Goal: Transaction & Acquisition: Download file/media

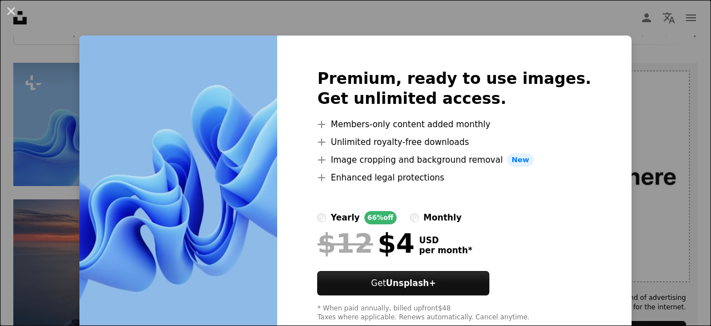
scroll to position [30, 0]
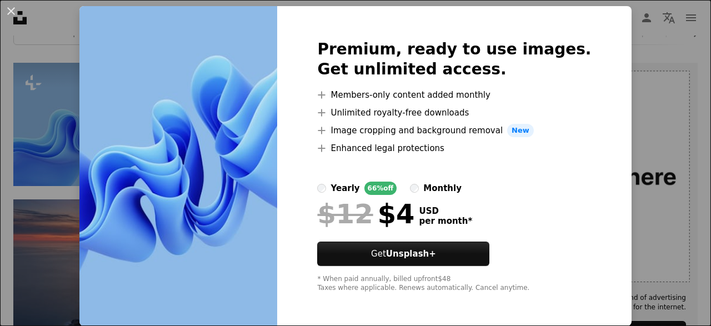
click at [645, 132] on div "An X shape Premium, ready to use images. Get unlimited access. A plus sign Memb…" at bounding box center [355, 163] width 711 height 326
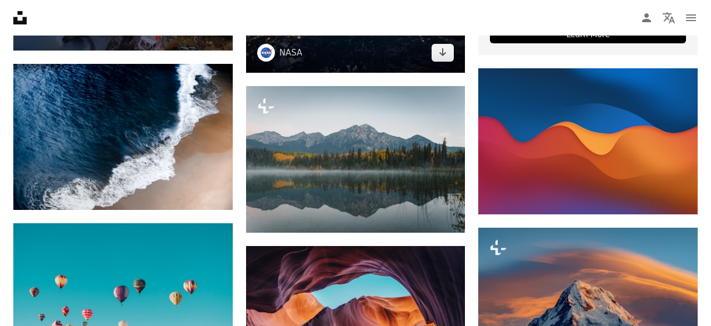
scroll to position [539, 0]
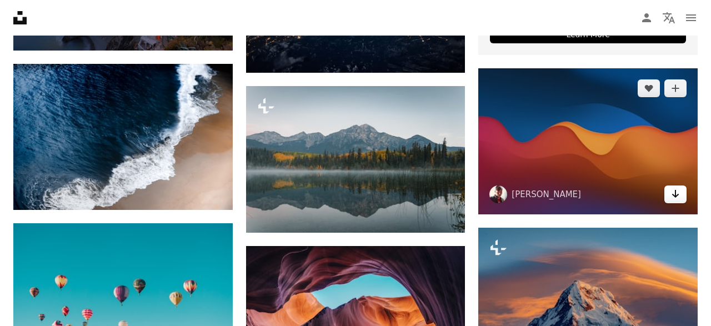
click at [673, 197] on icon "Arrow pointing down" at bounding box center [675, 193] width 9 height 13
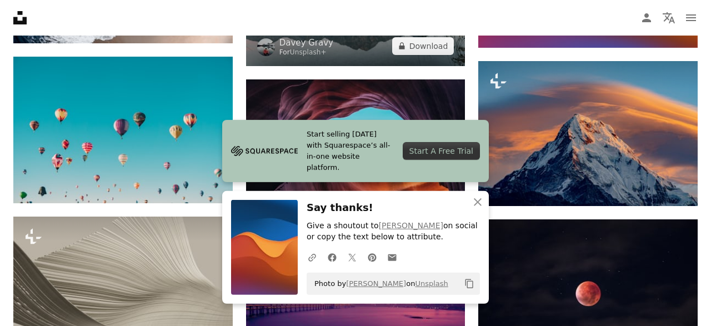
scroll to position [706, 0]
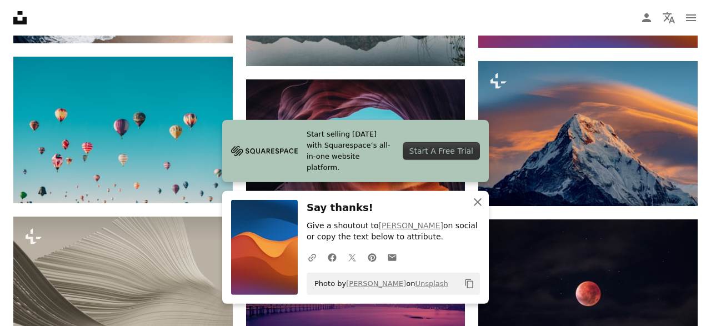
click at [475, 202] on icon "An X shape" at bounding box center [477, 202] width 13 height 13
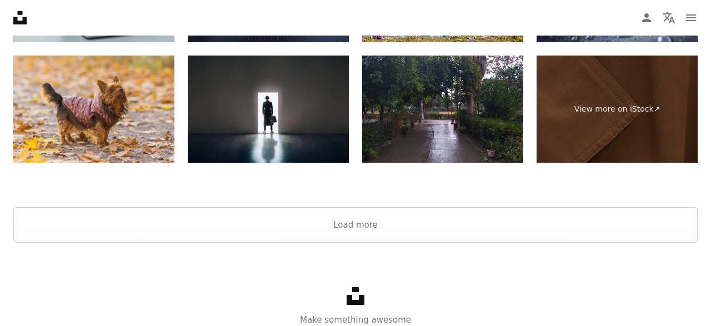
scroll to position [1898, 0]
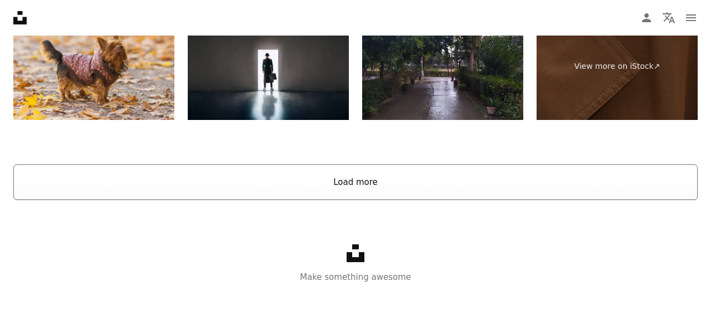
click at [351, 182] on button "Load more" at bounding box center [355, 182] width 685 height 36
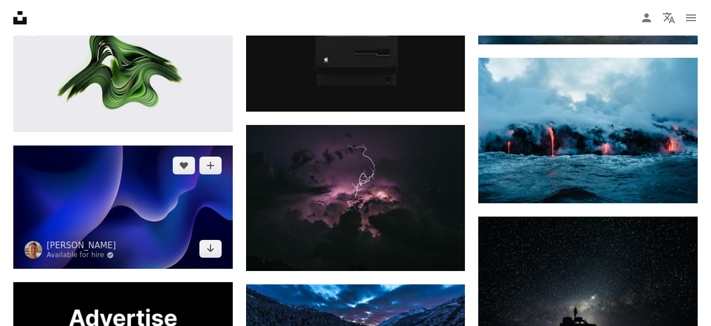
scroll to position [1617, 0]
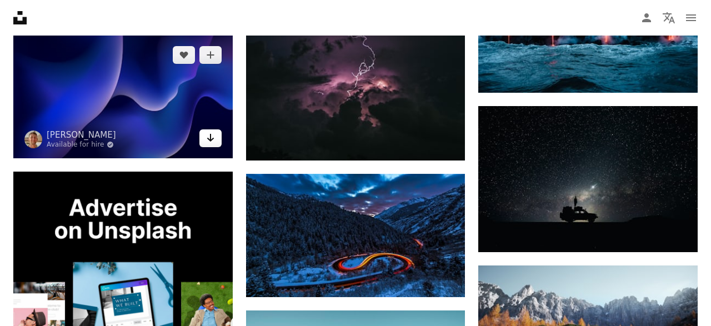
click at [208, 133] on icon "Arrow pointing down" at bounding box center [210, 137] width 9 height 13
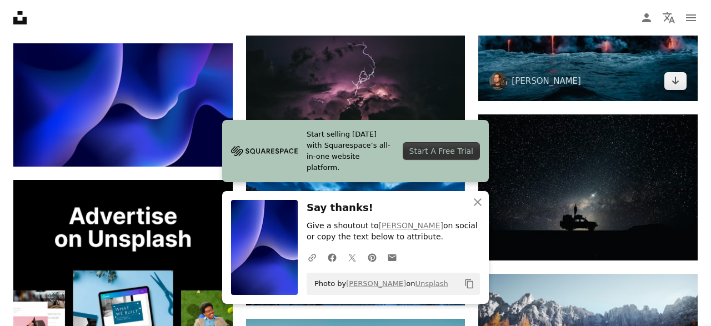
scroll to position [1607, 0]
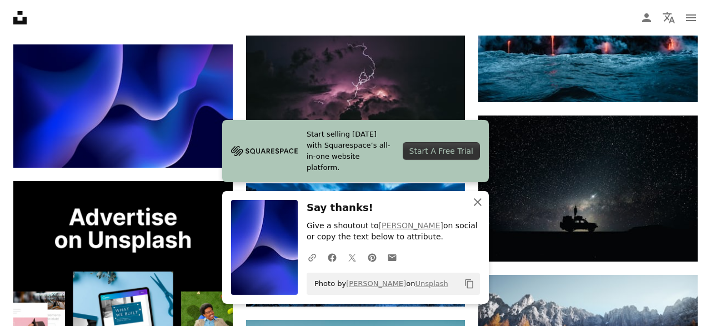
click at [472, 199] on icon "An X shape" at bounding box center [477, 202] width 13 height 13
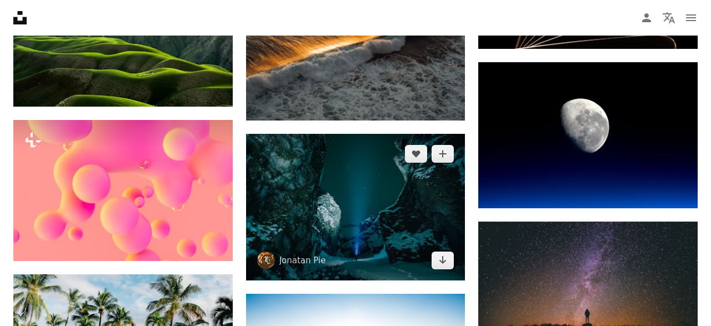
scroll to position [2121, 0]
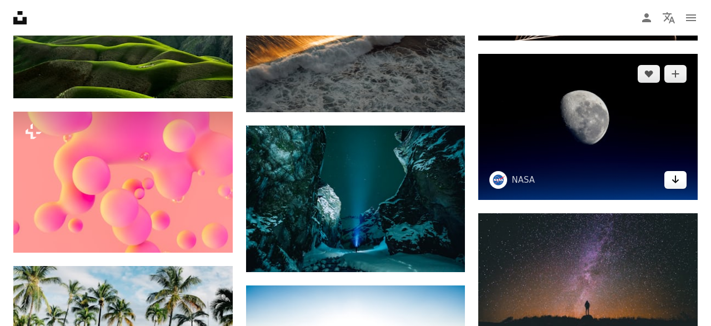
click at [680, 178] on icon "Arrow pointing down" at bounding box center [675, 179] width 9 height 13
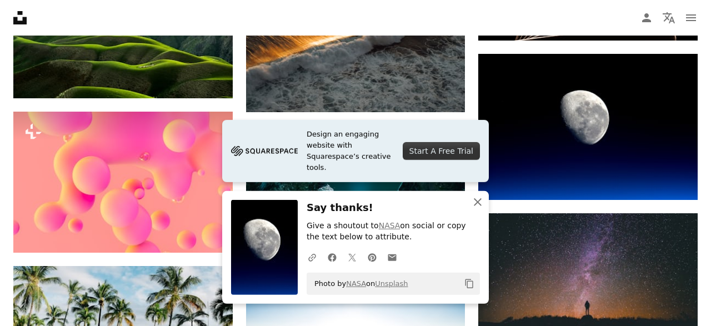
click at [480, 202] on icon "An X shape" at bounding box center [477, 202] width 13 height 13
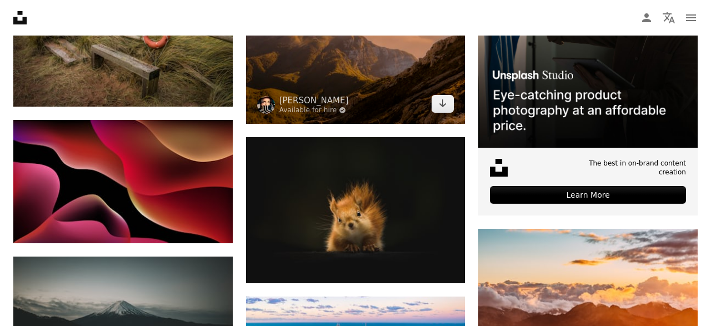
scroll to position [3537, 0]
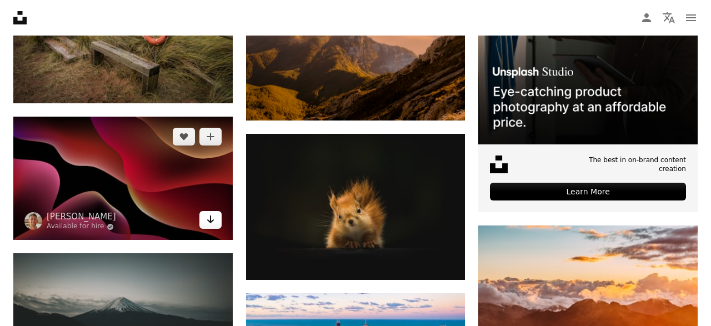
click at [210, 221] on icon "Download" at bounding box center [210, 220] width 7 height 8
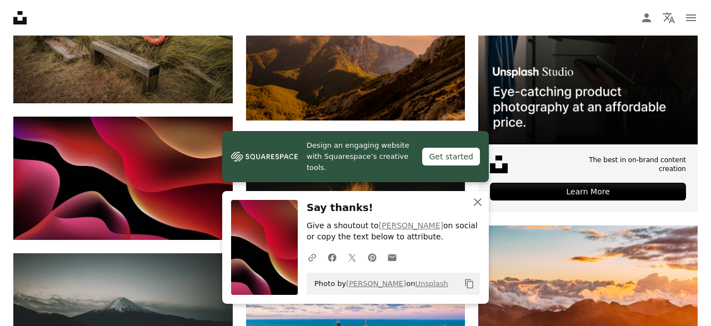
click at [478, 203] on icon "button" at bounding box center [478, 202] width 8 height 8
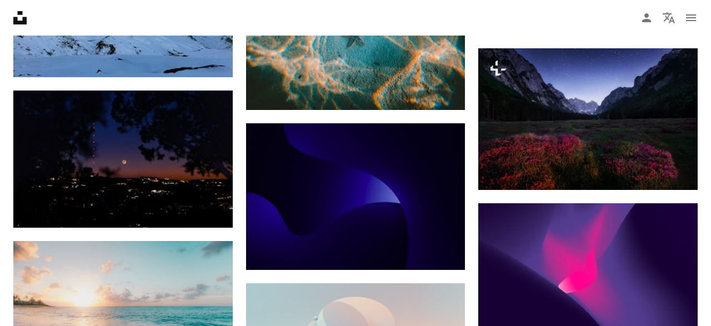
scroll to position [4181, 0]
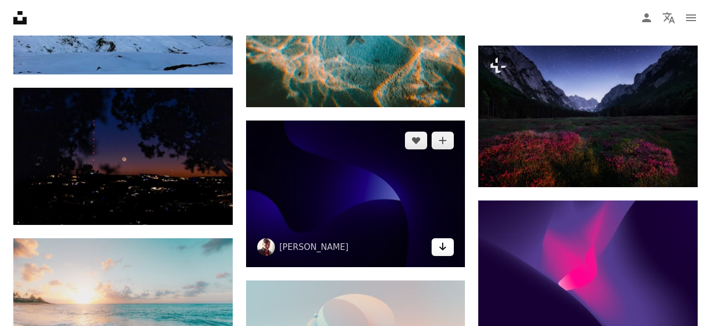
click at [445, 245] on icon "Arrow pointing down" at bounding box center [442, 246] width 9 height 13
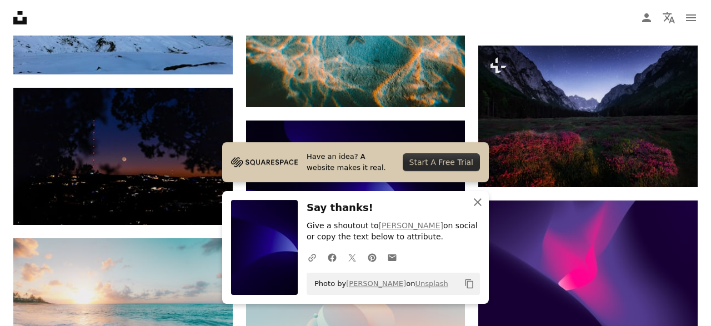
click at [481, 203] on icon "An X shape" at bounding box center [477, 202] width 13 height 13
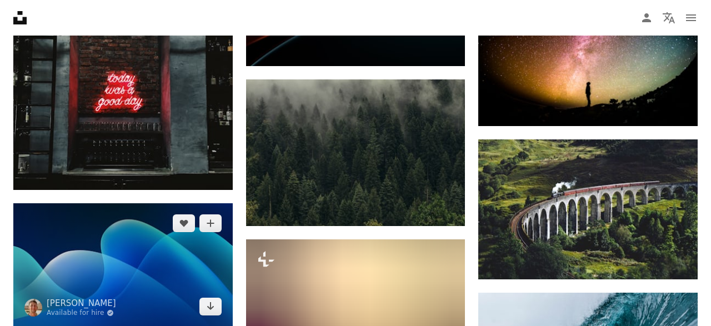
scroll to position [6993, 0]
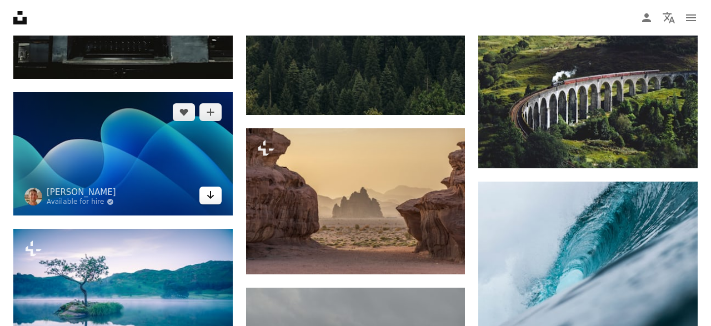
click at [212, 196] on icon "Arrow pointing down" at bounding box center [210, 194] width 9 height 13
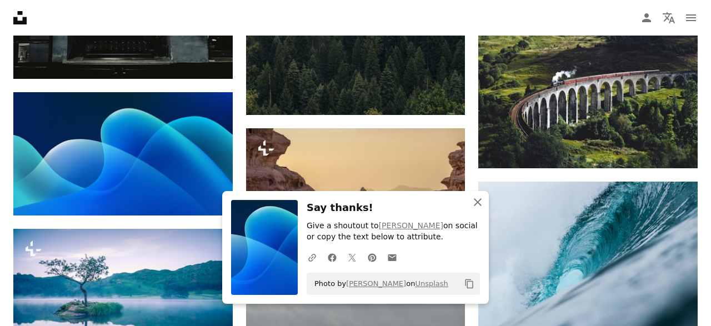
click at [474, 204] on icon "An X shape" at bounding box center [477, 202] width 13 height 13
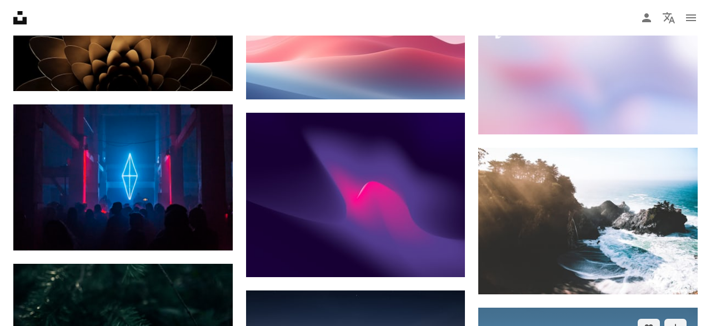
scroll to position [8882, 0]
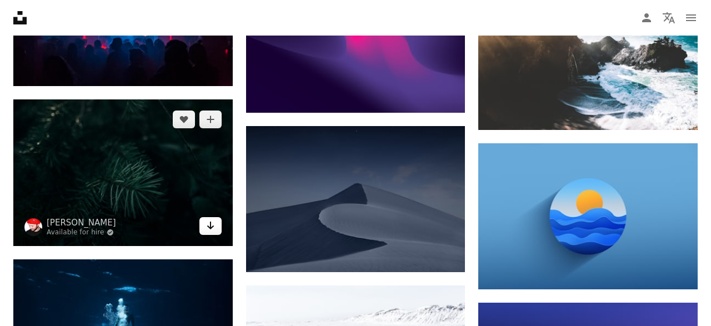
click at [218, 224] on link "Arrow pointing down" at bounding box center [210, 226] width 22 height 18
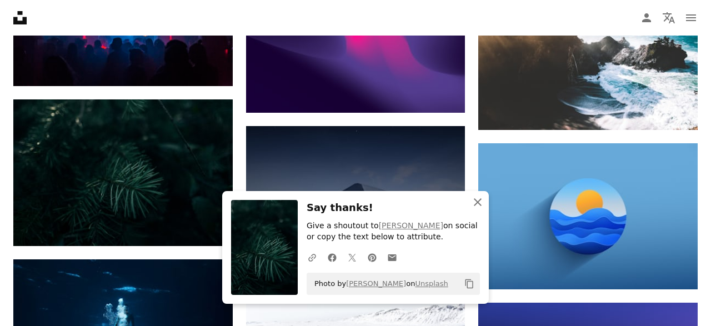
click at [479, 203] on icon "An X shape" at bounding box center [477, 202] width 13 height 13
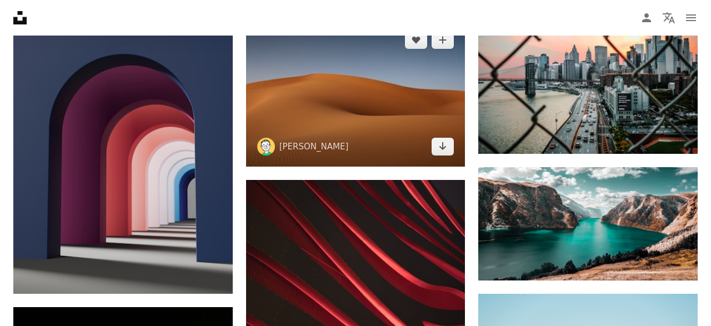
scroll to position [9494, 0]
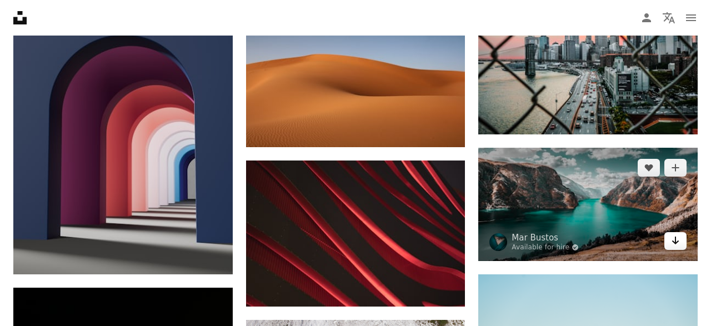
click at [674, 243] on icon "Arrow pointing down" at bounding box center [675, 240] width 9 height 13
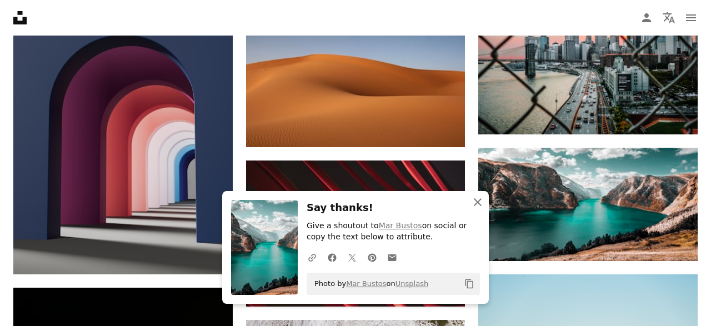
click at [480, 198] on icon "An X shape" at bounding box center [477, 202] width 13 height 13
click at [479, 199] on icon "An X shape" at bounding box center [477, 202] width 13 height 13
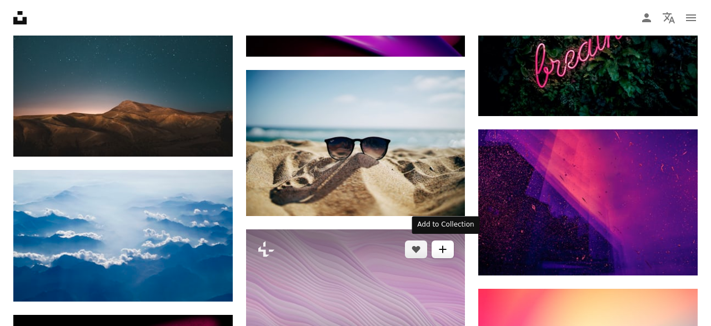
scroll to position [10438, 0]
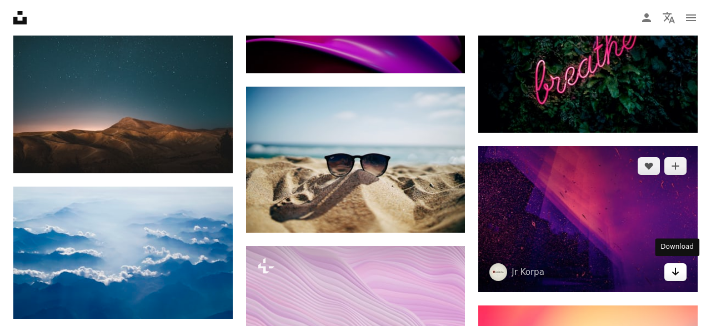
click at [678, 272] on icon "Arrow pointing down" at bounding box center [675, 271] width 9 height 13
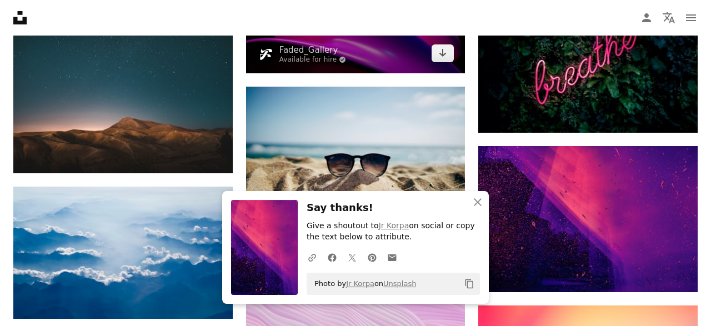
click at [461, 47] on img at bounding box center [356, 11] width 220 height 123
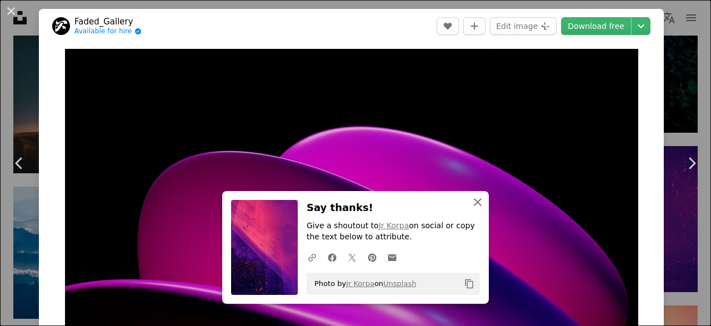
click at [472, 202] on icon "An X shape" at bounding box center [477, 202] width 13 height 13
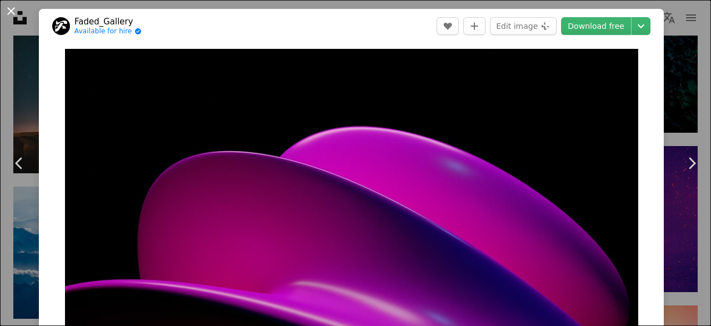
click at [9, 5] on button "An X shape" at bounding box center [10, 10] width 13 height 13
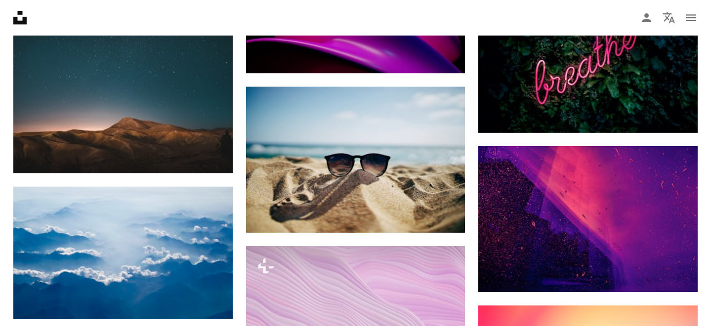
scroll to position [10438, 0]
